Goal: Task Accomplishment & Management: Manage account settings

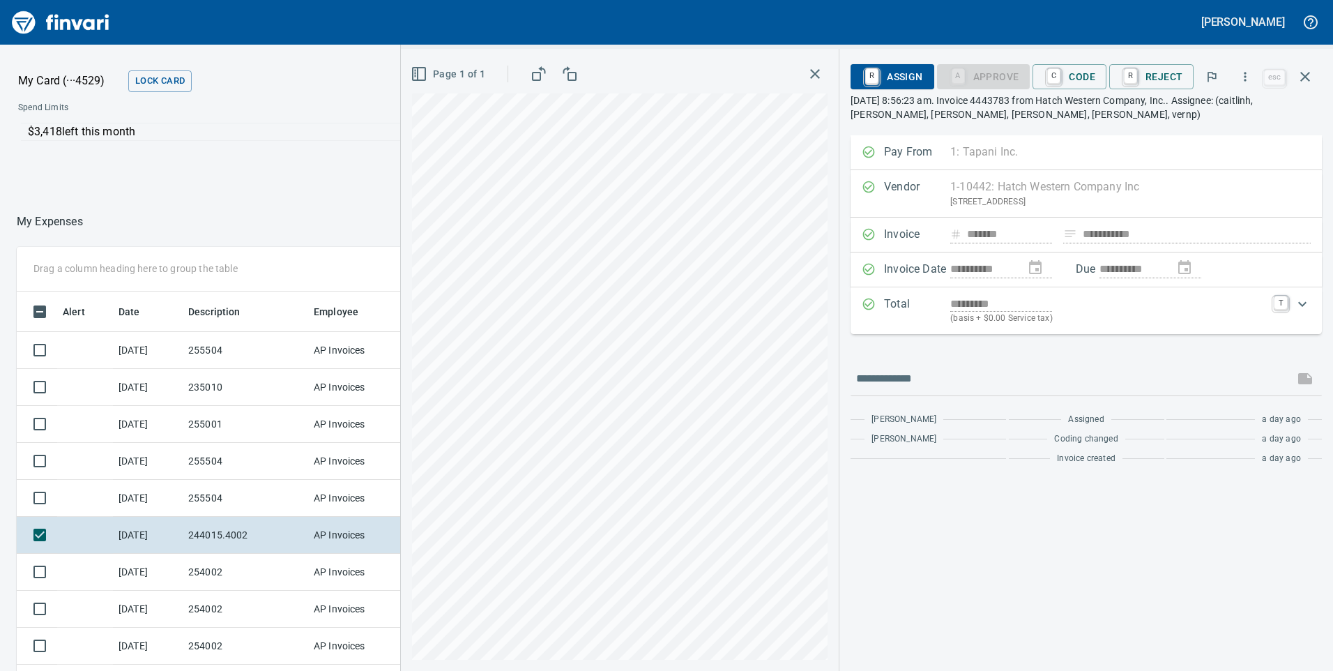
scroll to position [507, 919]
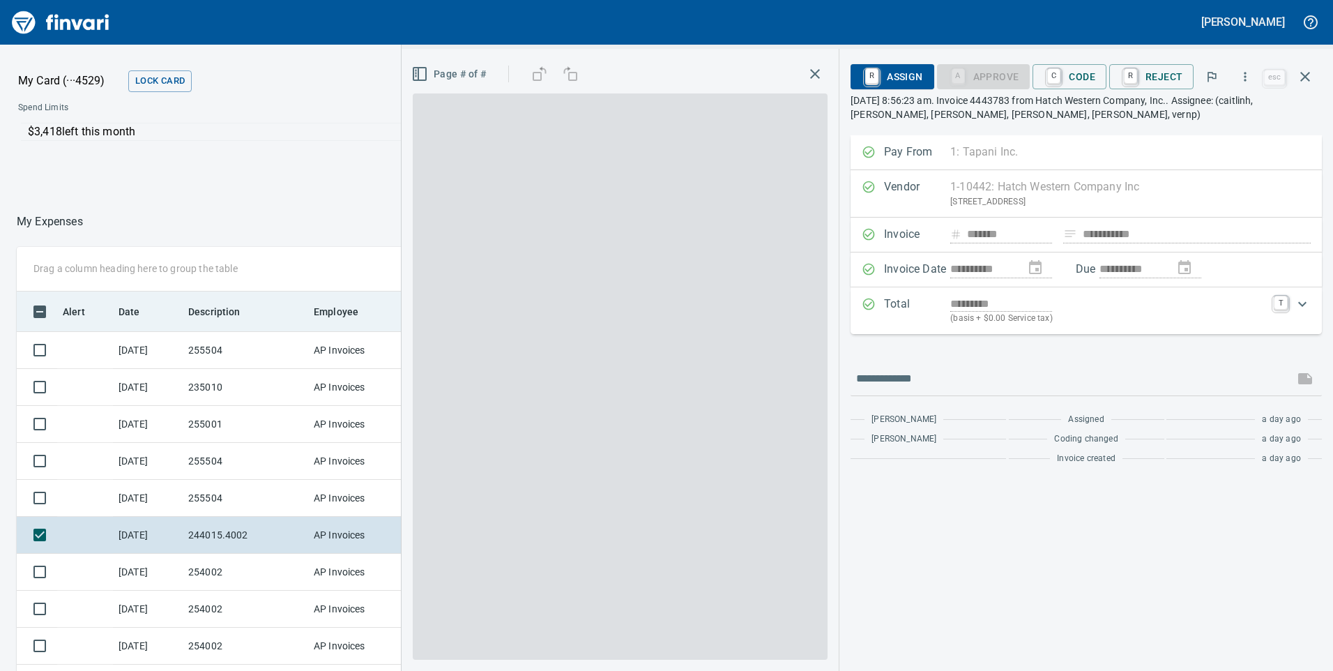
scroll to position [507, 919]
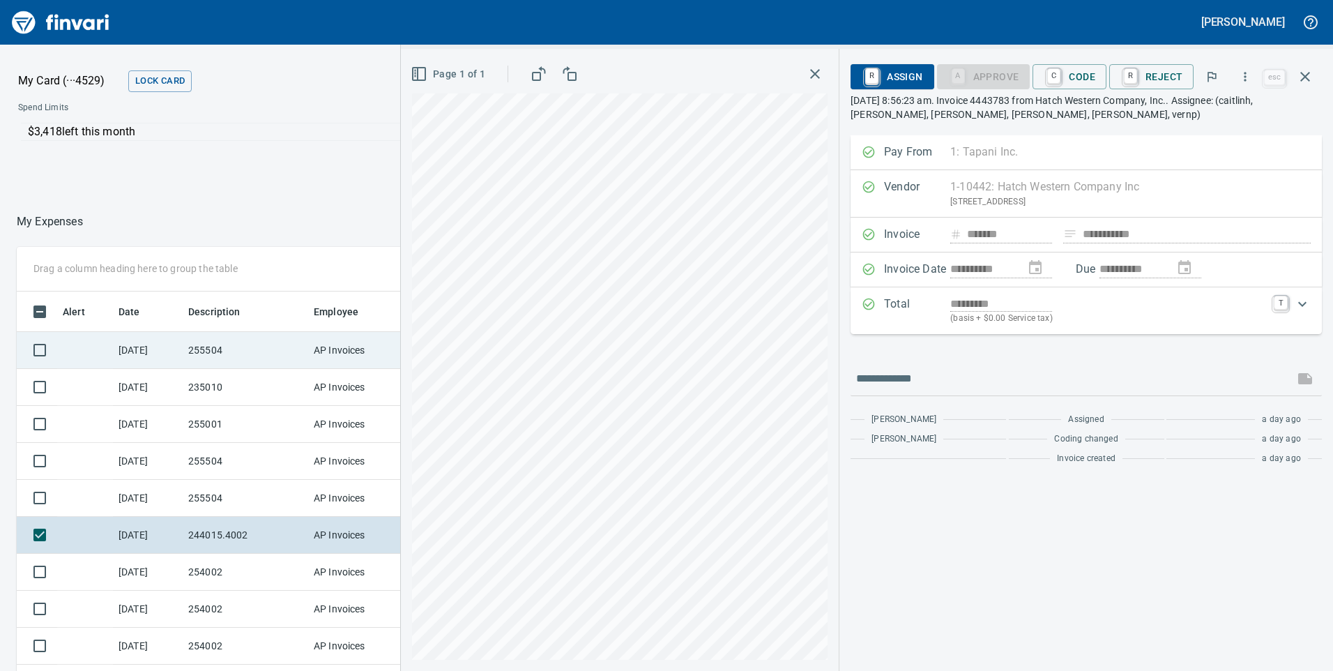
click at [167, 355] on td "[DATE]" at bounding box center [148, 350] width 70 height 37
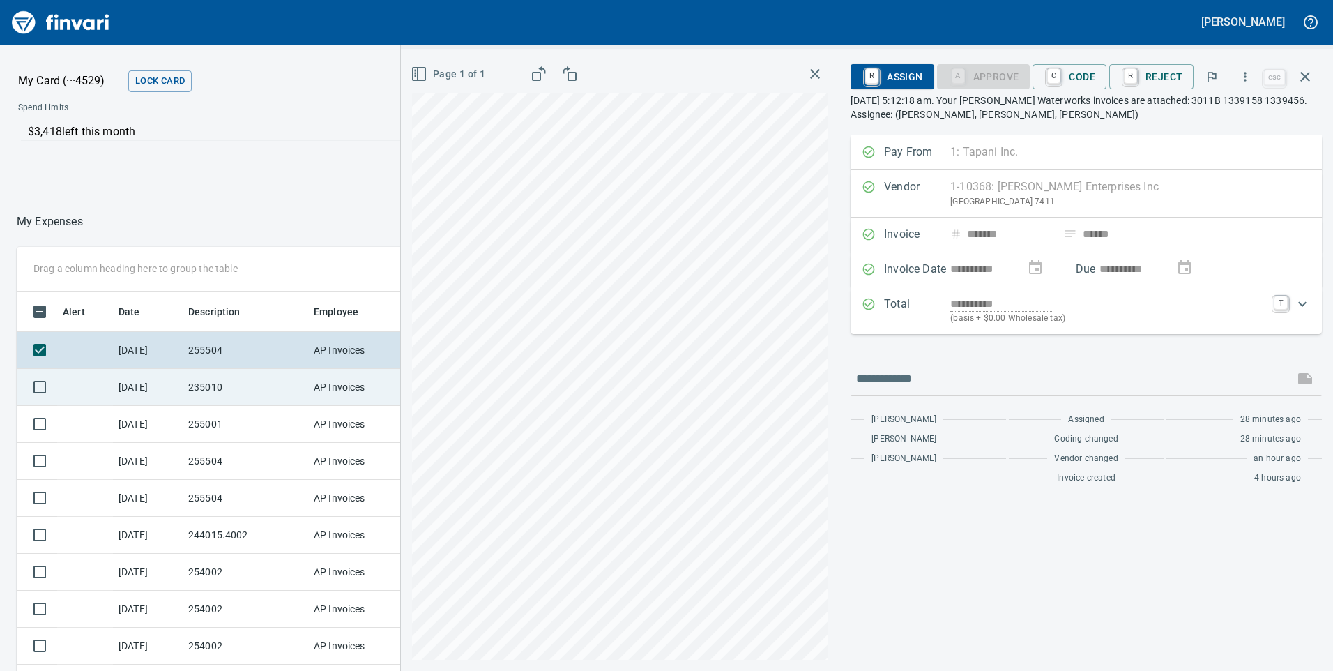
click at [208, 378] on td "235010" at bounding box center [245, 387] width 125 height 37
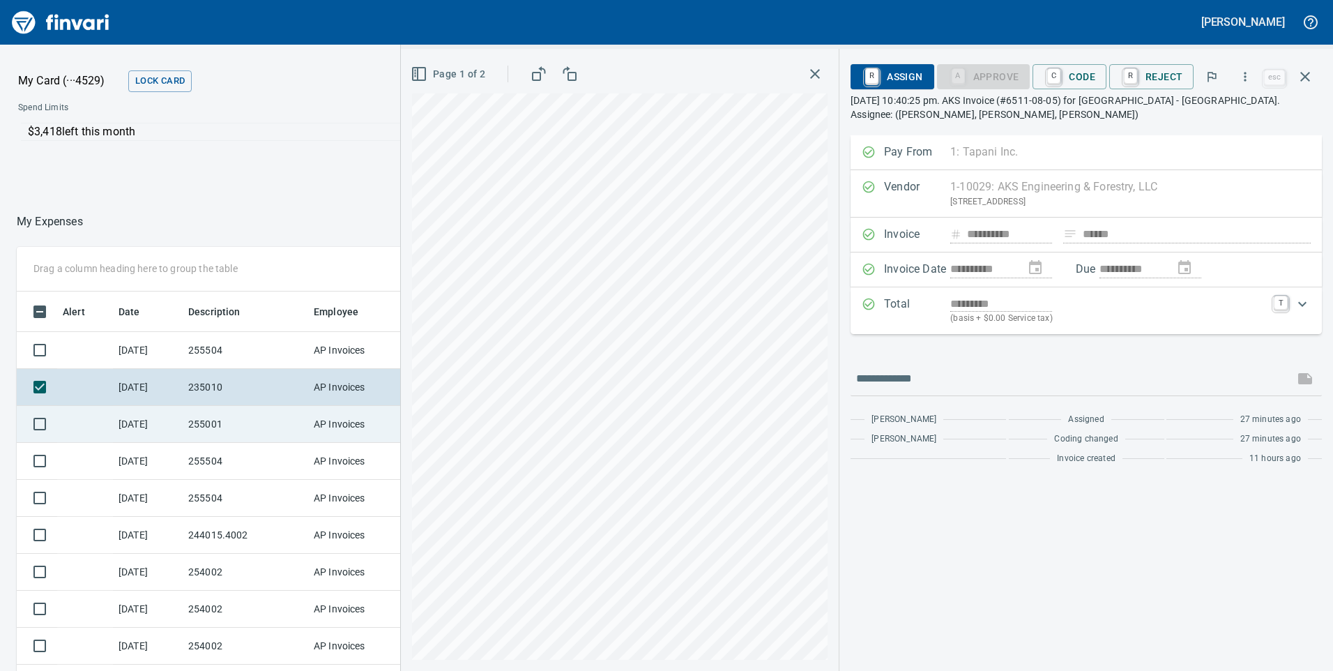
click at [259, 427] on td "255001" at bounding box center [245, 424] width 125 height 37
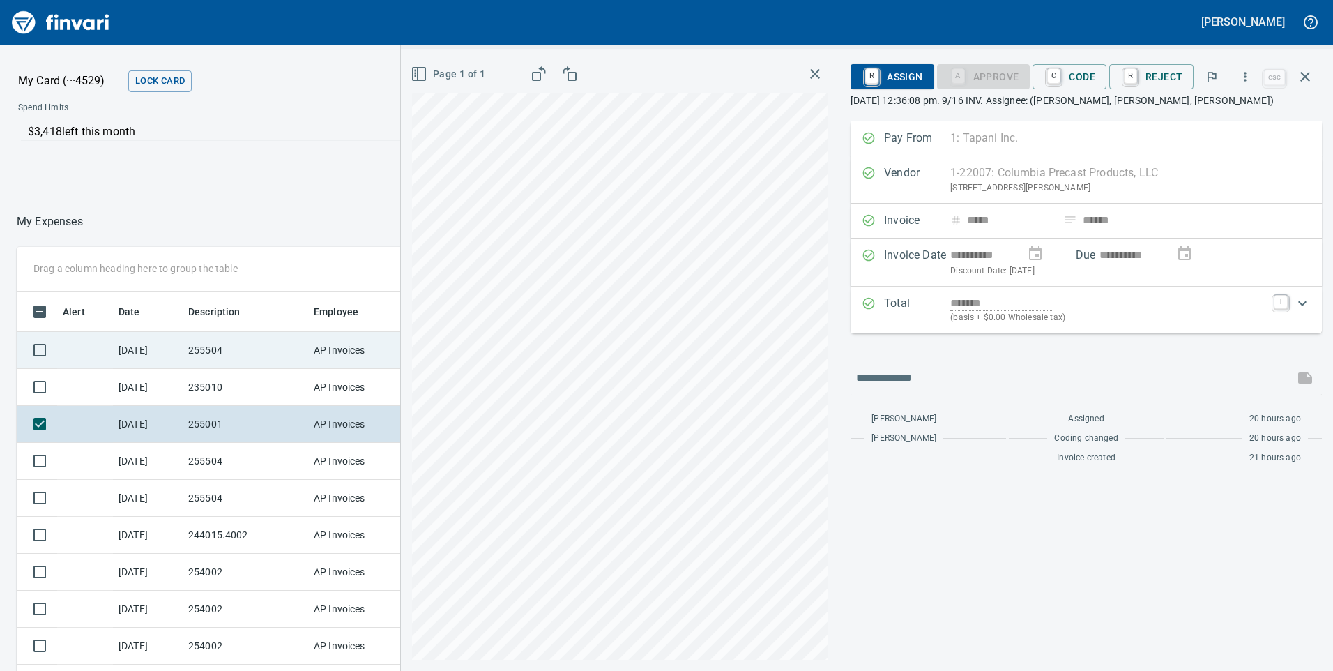
click at [266, 341] on td "255504" at bounding box center [245, 350] width 125 height 37
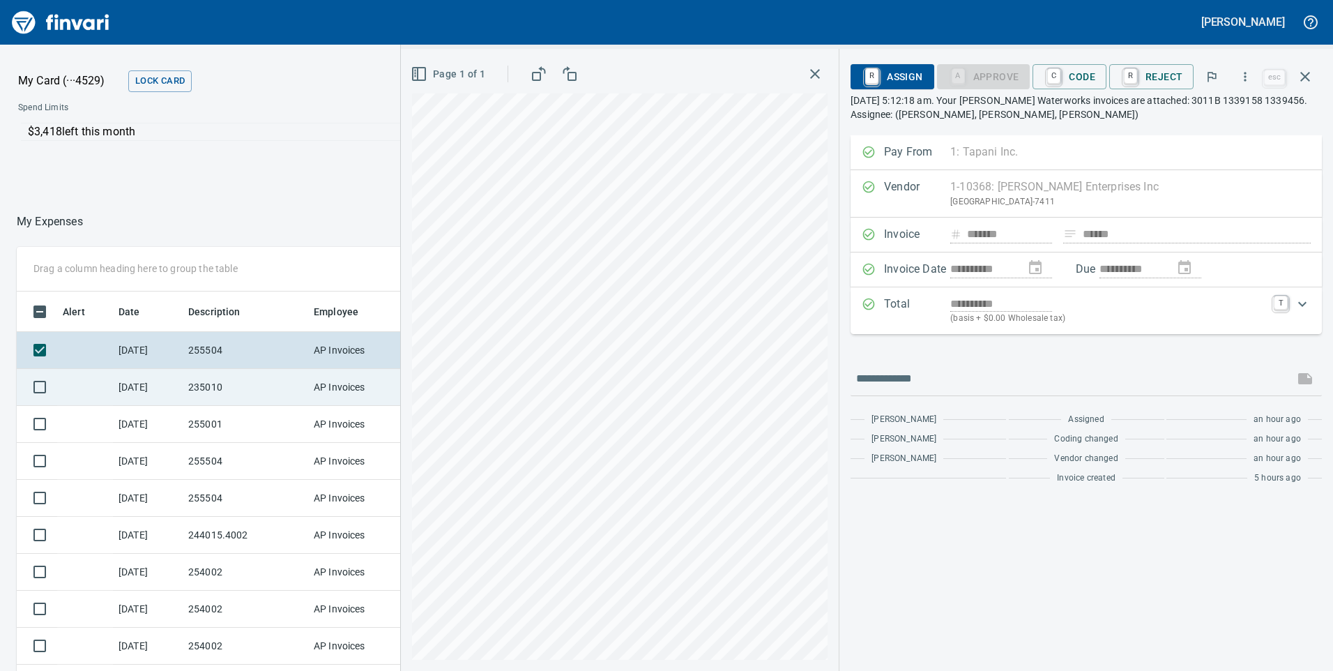
click at [228, 392] on td "235010" at bounding box center [245, 387] width 125 height 37
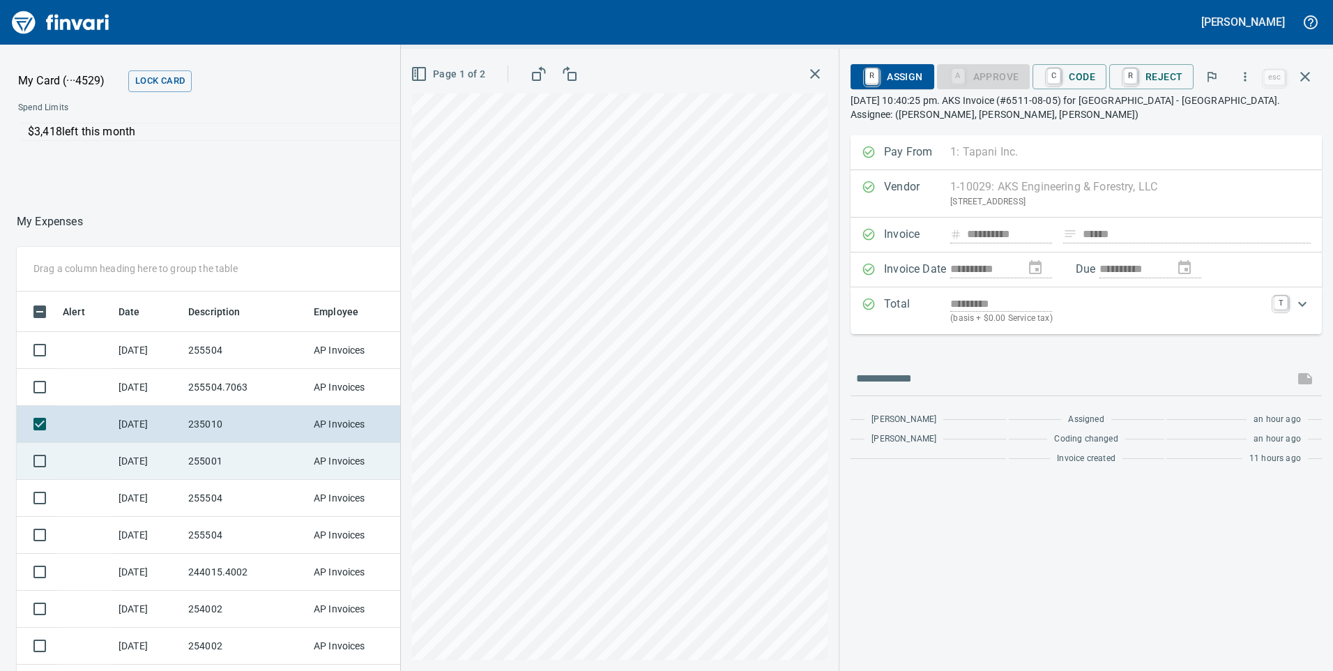
click at [395, 443] on div "Drag a column heading here to group the table Alert Date Description Employee A…" at bounding box center [666, 528] width 1333 height 562
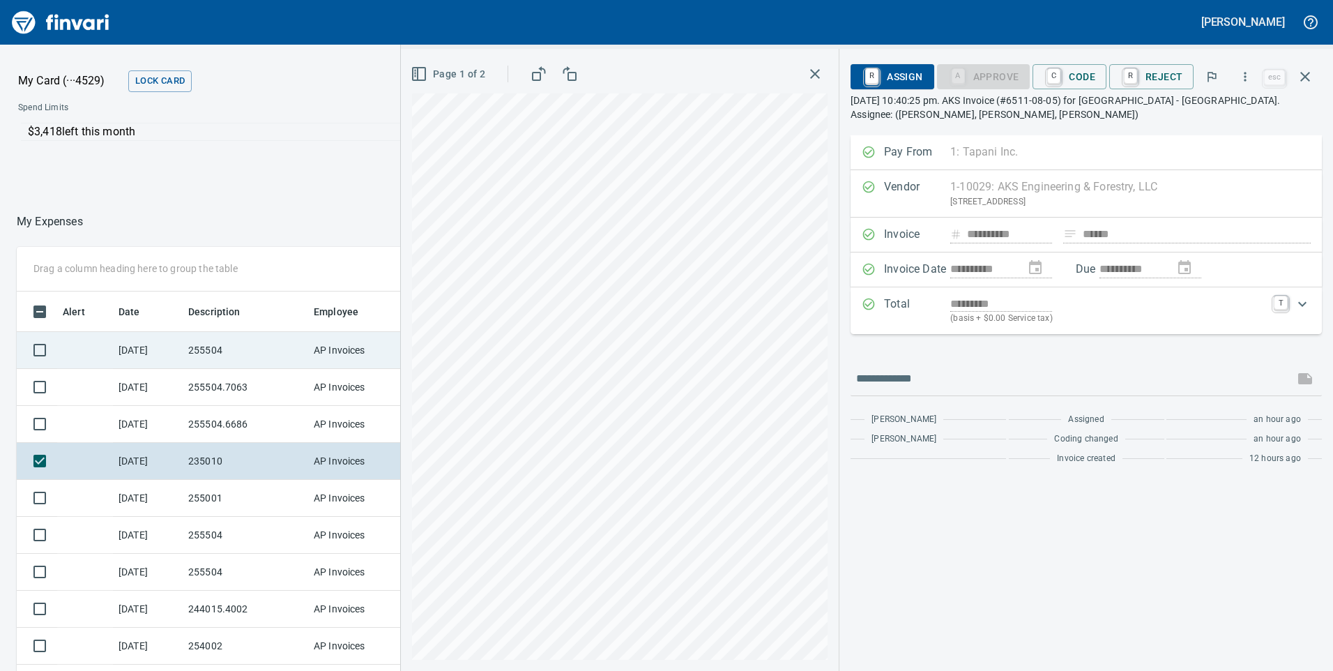
click at [227, 351] on td "255504" at bounding box center [245, 350] width 125 height 37
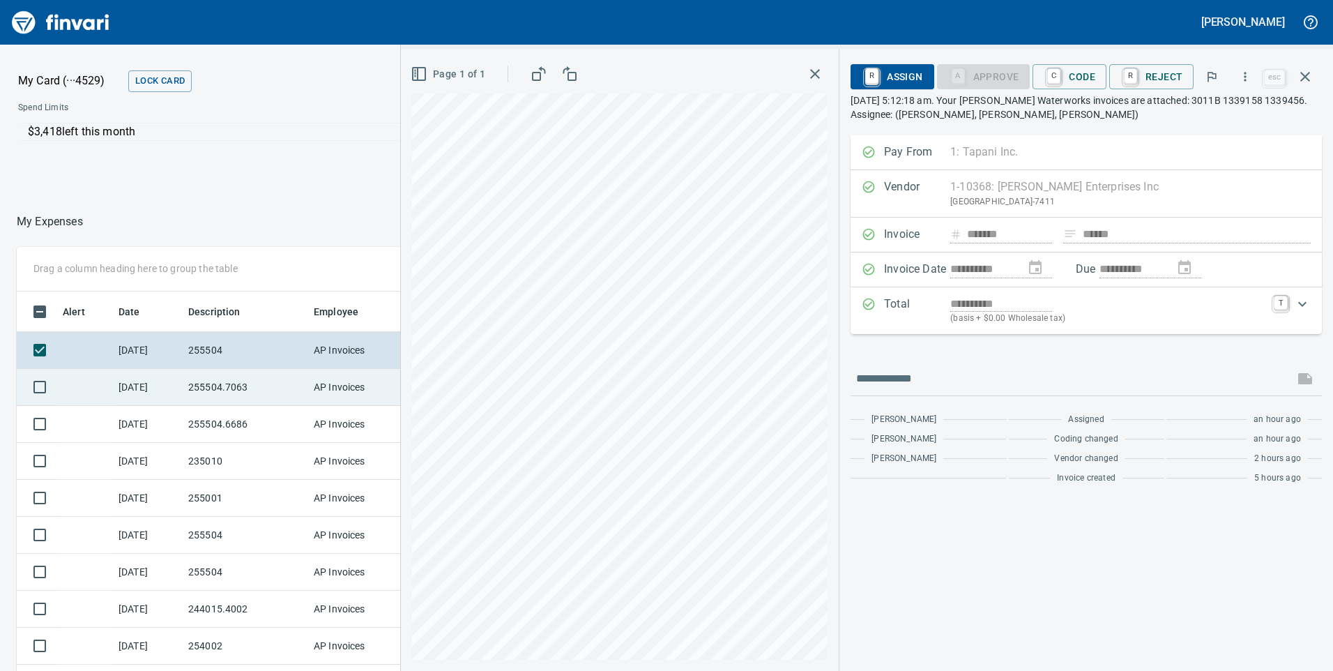
click at [222, 378] on td "255504.7063" at bounding box center [245, 387] width 125 height 37
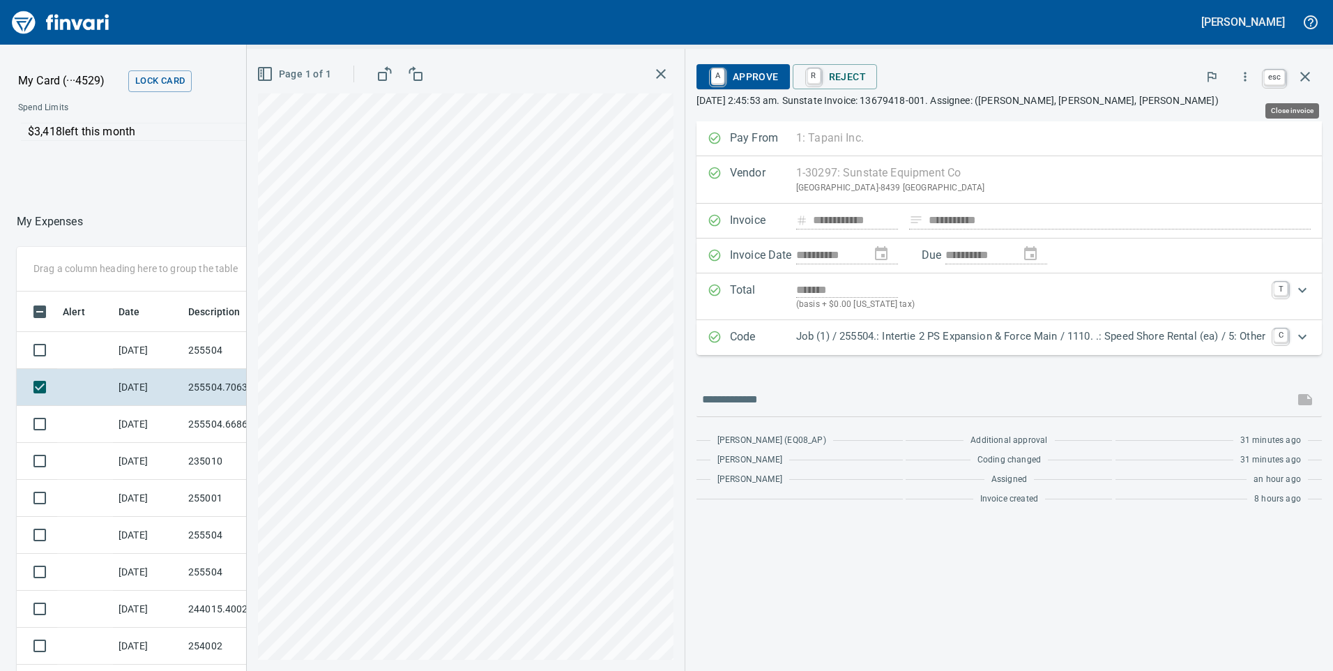
scroll to position [507, 919]
click at [1306, 77] on icon "button" at bounding box center [1305, 77] width 10 height 10
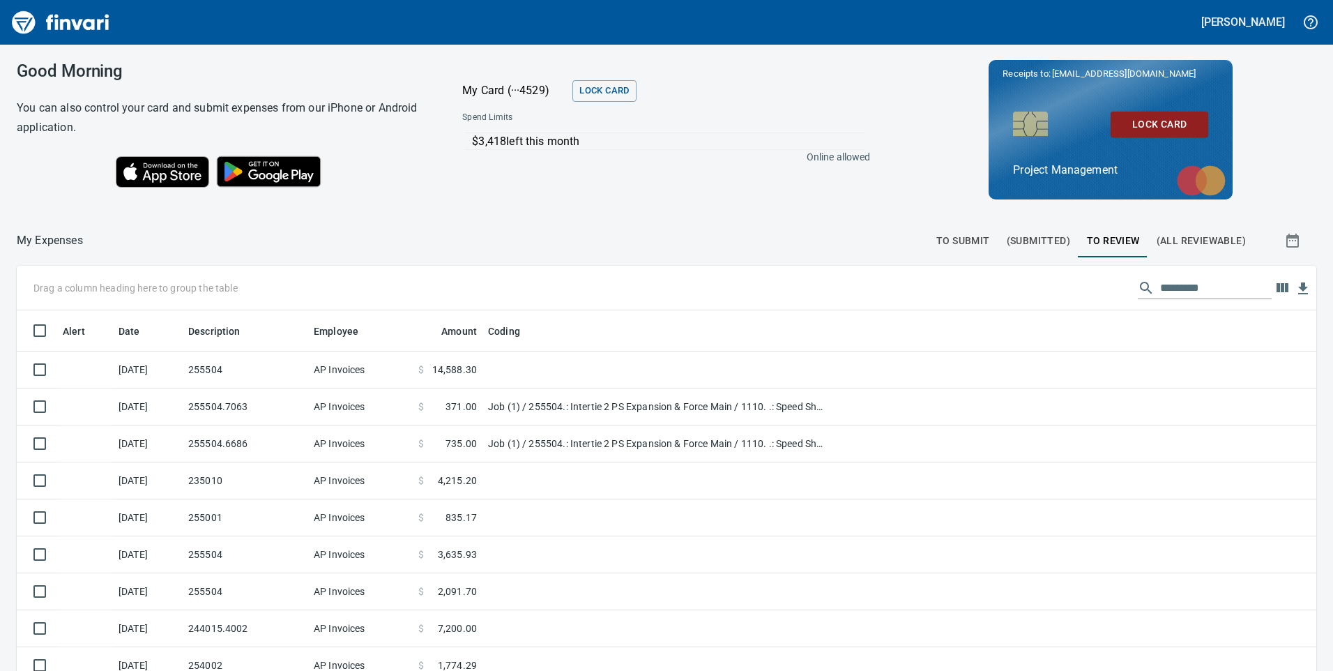
scroll to position [507, 1268]
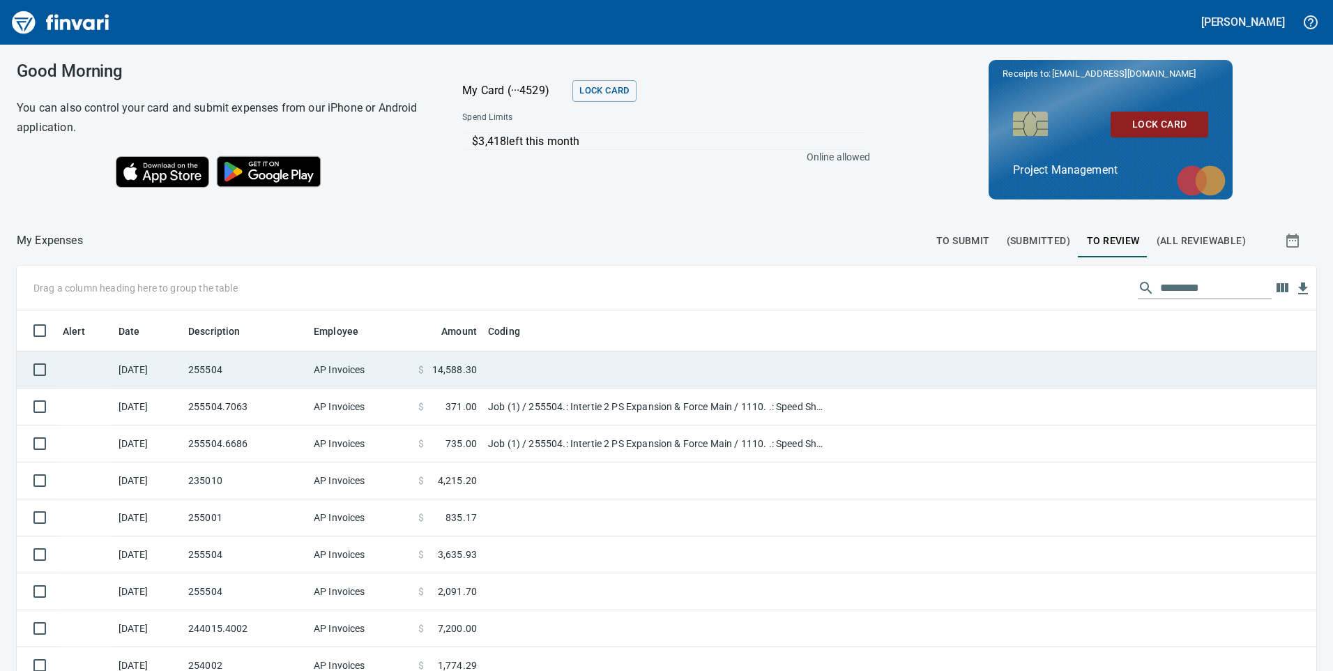
click at [388, 365] on td "AP Invoices" at bounding box center [360, 369] width 105 height 37
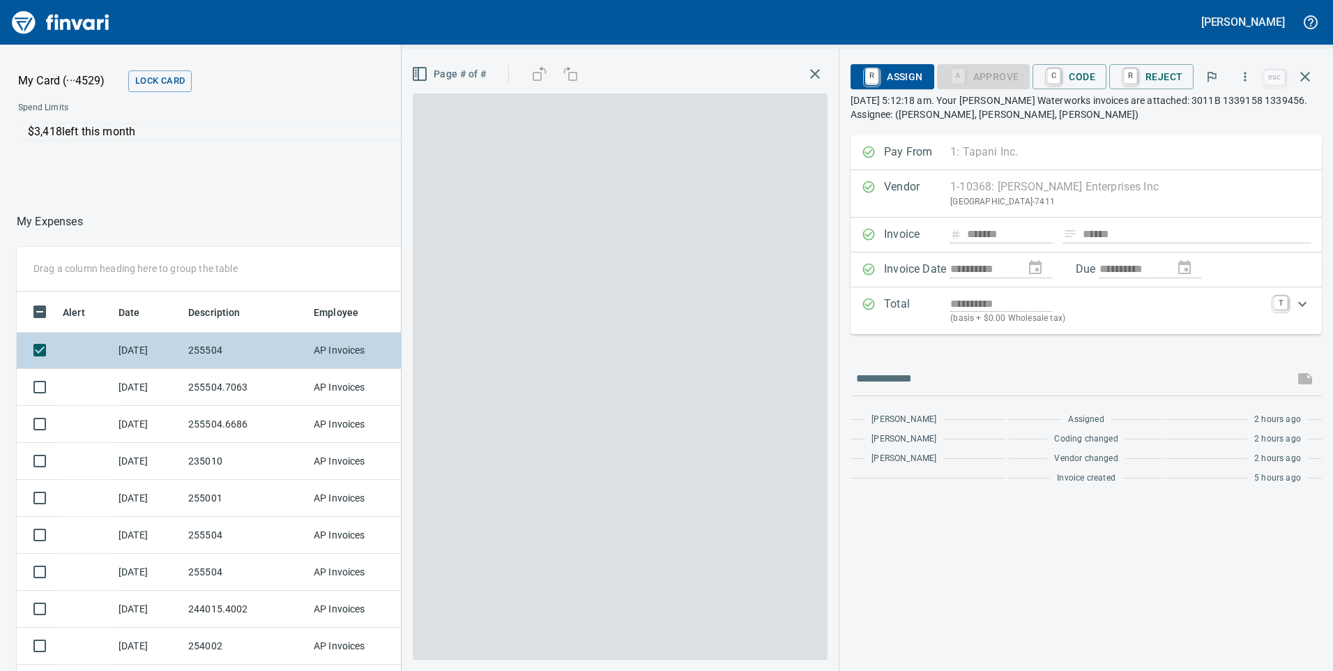
scroll to position [507, 919]
